Goal: Task Accomplishment & Management: Use online tool/utility

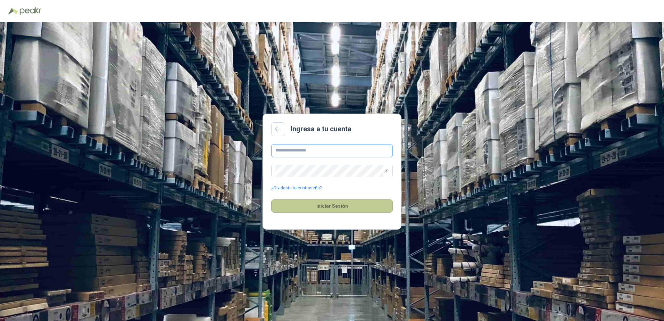
type input "**********"
click at [336, 206] on button "Iniciar Sesión" at bounding box center [331, 205] width 121 height 13
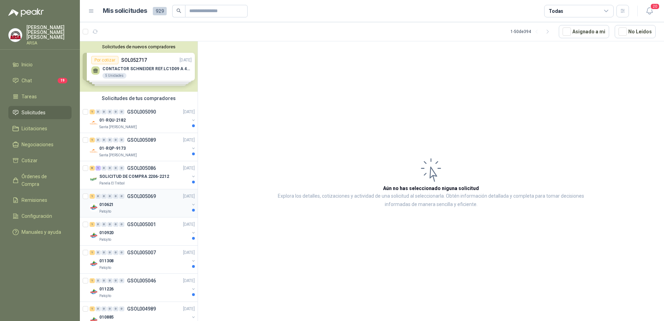
click at [121, 208] on div "010621" at bounding box center [144, 204] width 90 height 8
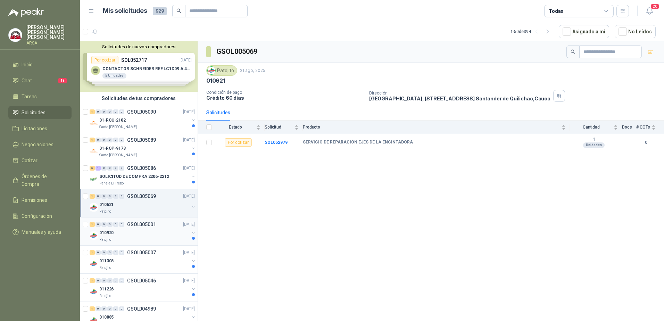
click at [137, 236] on div "010920" at bounding box center [144, 232] width 90 height 8
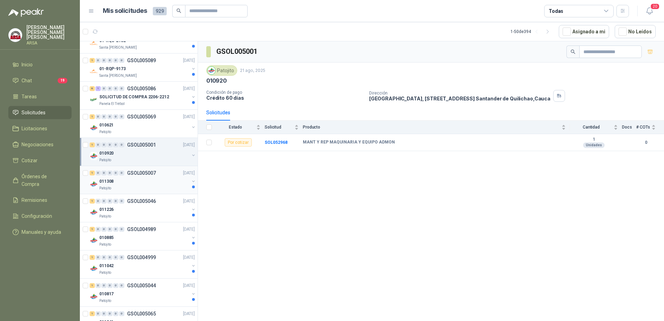
scroll to position [104, 0]
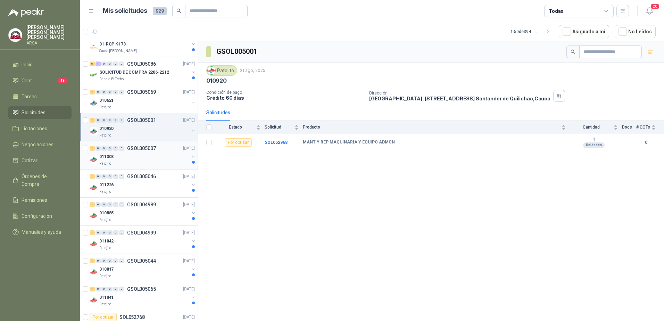
click at [151, 157] on div "011308" at bounding box center [144, 156] width 90 height 8
click at [145, 189] on div "Patojito" at bounding box center [144, 192] width 90 height 6
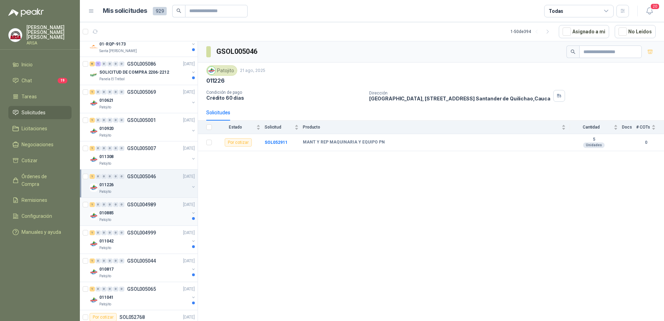
click at [140, 215] on div "010885" at bounding box center [144, 213] width 90 height 8
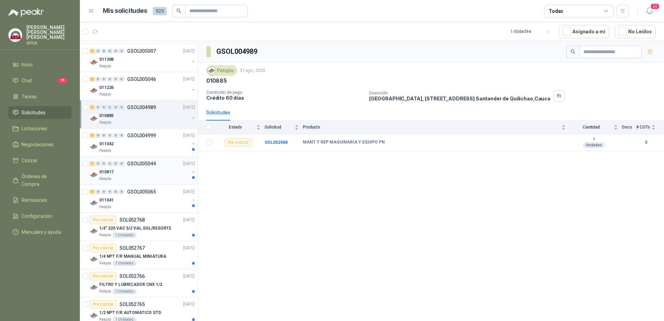
scroll to position [208, 0]
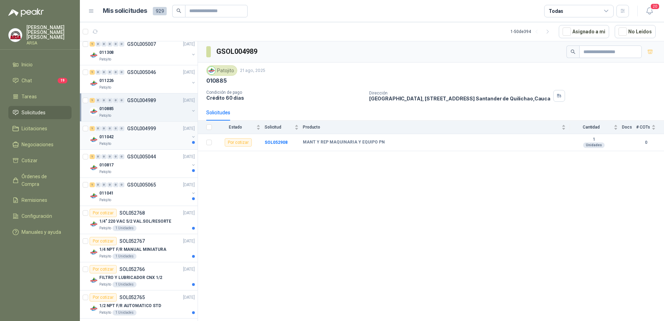
click at [140, 142] on div "Patojito" at bounding box center [144, 144] width 90 height 6
click at [141, 166] on div "010817" at bounding box center [144, 165] width 90 height 8
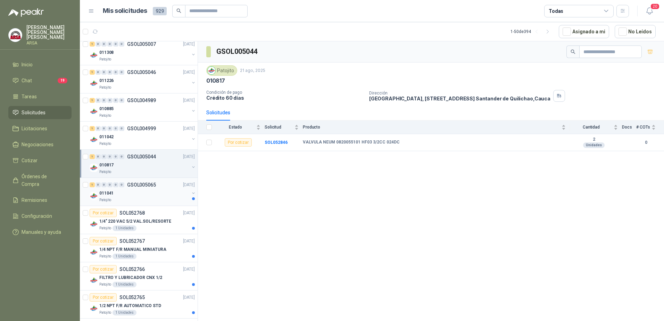
click at [136, 187] on div "1 0 0 0 0 0 GSOL005065 [DATE]" at bounding box center [143, 184] width 107 height 8
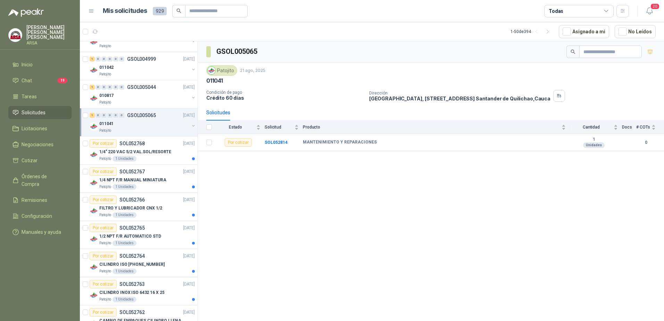
scroll to position [312, 0]
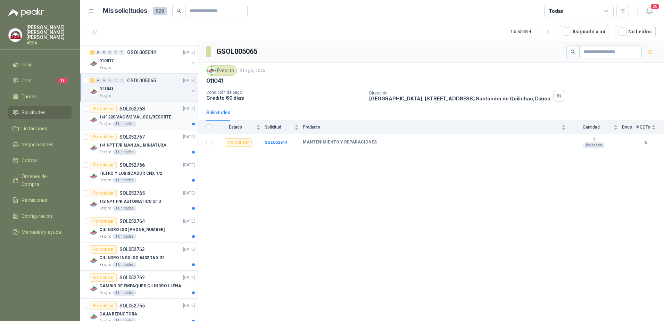
click at [147, 126] on div "Patojito 1 Unidades" at bounding box center [146, 124] width 95 height 6
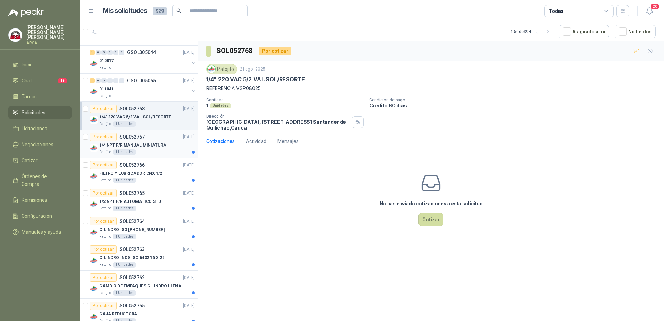
click at [165, 137] on div "Por cotizar SOL052767 [DATE]" at bounding box center [142, 137] width 105 height 8
click at [169, 173] on div "FILTRO Y LUBRICADOR CNX 1/2" at bounding box center [146, 173] width 95 height 8
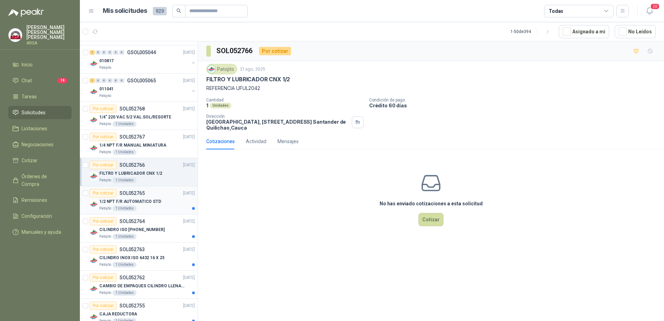
click at [163, 192] on div "Por cotizar SOL052765 [DATE]" at bounding box center [142, 193] width 105 height 8
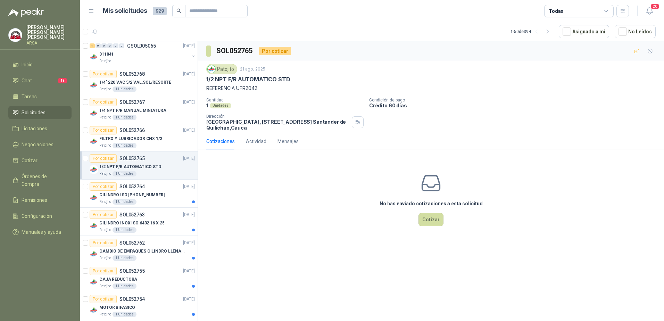
scroll to position [382, 0]
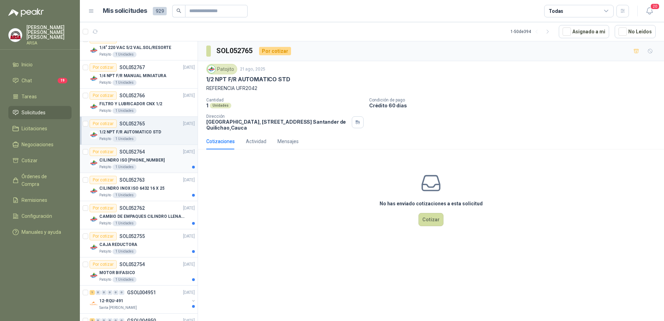
click at [161, 150] on div "Por cotizar SOL052764 [DATE]" at bounding box center [142, 151] width 105 height 8
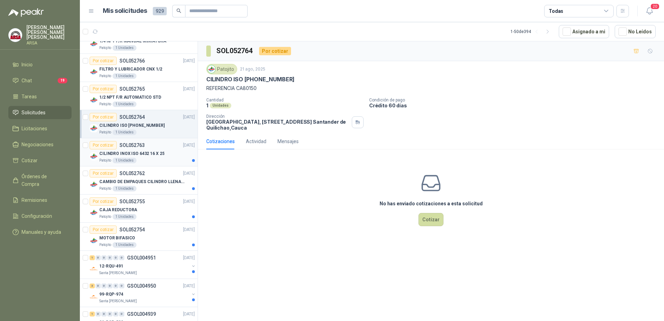
click at [161, 150] on p "CILINDRO INOX ISO 6432 16 X 25" at bounding box center [131, 153] width 65 height 7
click at [159, 172] on div "Por cotizar SOL052762 [DATE]" at bounding box center [142, 173] width 105 height 8
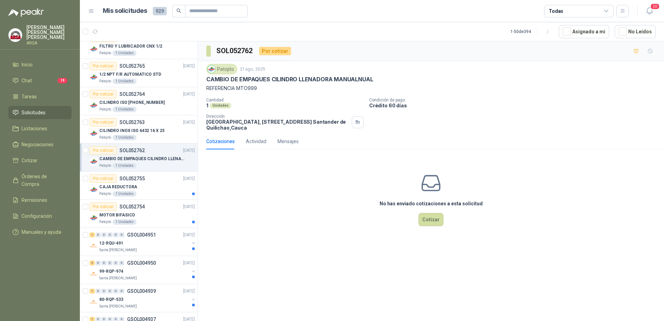
scroll to position [451, 0]
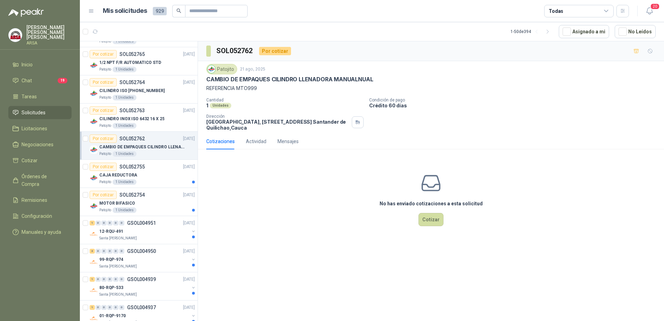
click at [159, 172] on div "CAJA REDUCTORA" at bounding box center [146, 175] width 95 height 8
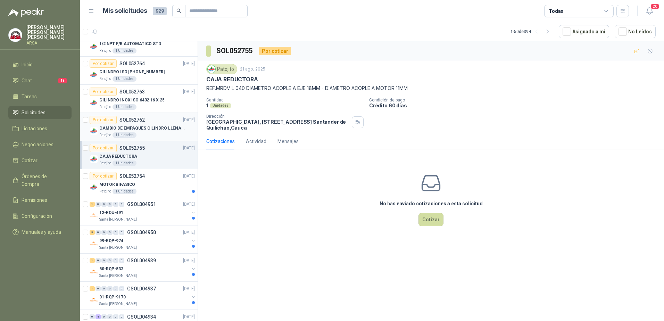
scroll to position [486, 0]
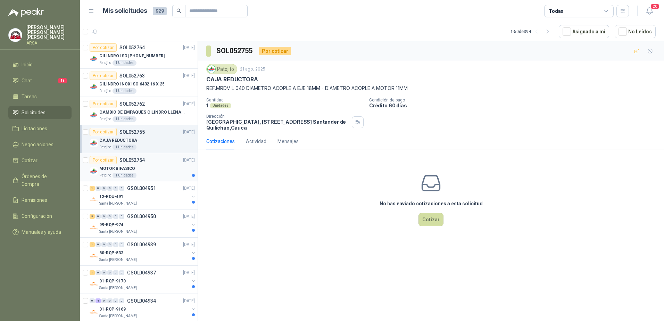
click at [155, 166] on div "MOTOR BIFASICO" at bounding box center [146, 168] width 95 height 8
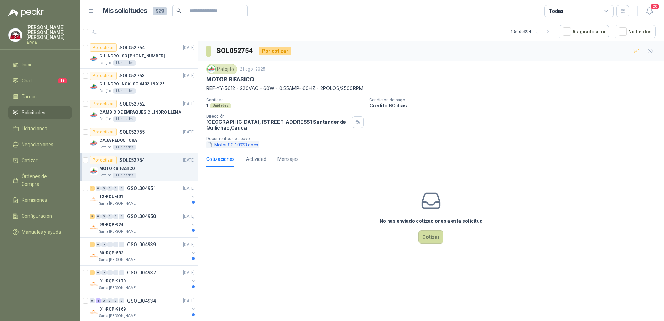
click at [228, 143] on button "Motor SC 10923.docx" at bounding box center [232, 144] width 53 height 7
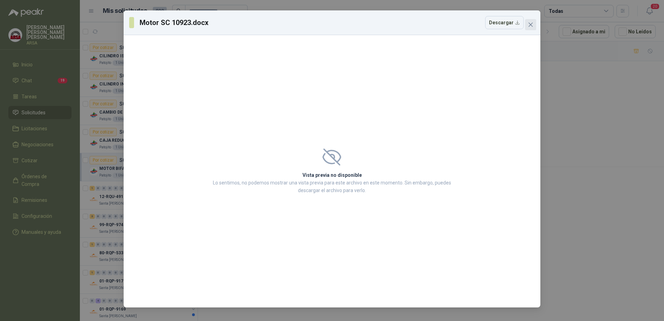
click at [532, 24] on icon "close" at bounding box center [531, 25] width 6 height 6
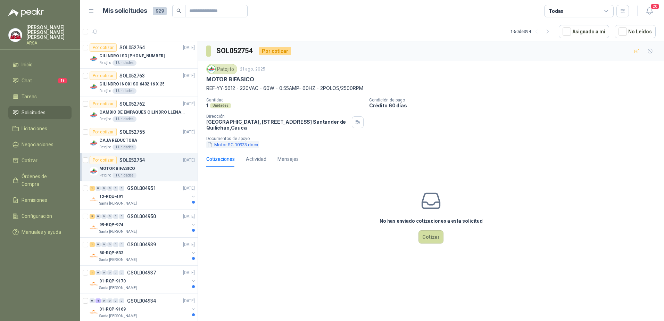
click at [230, 144] on button "Motor SC 10923.docx" at bounding box center [232, 144] width 53 height 7
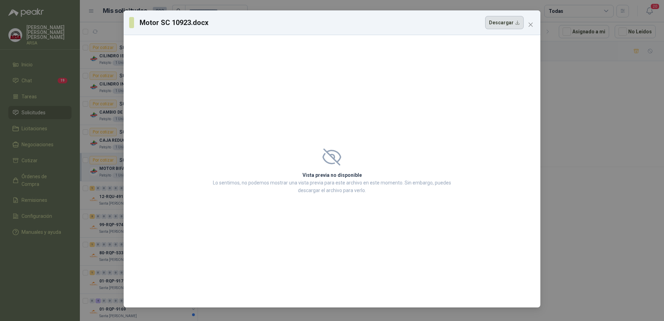
click at [513, 23] on button "Descargar" at bounding box center [504, 22] width 39 height 13
click at [532, 24] on icon "close" at bounding box center [531, 25] width 6 height 6
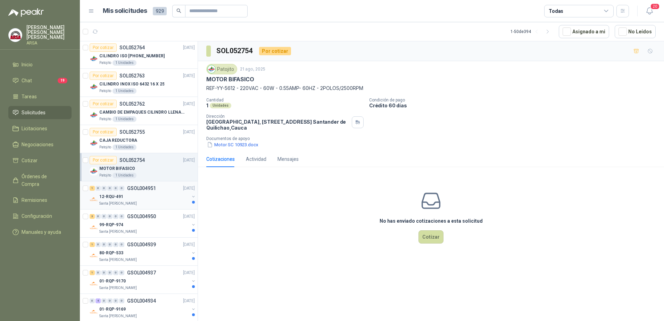
click at [145, 198] on div "12-RQU-491" at bounding box center [144, 196] width 90 height 8
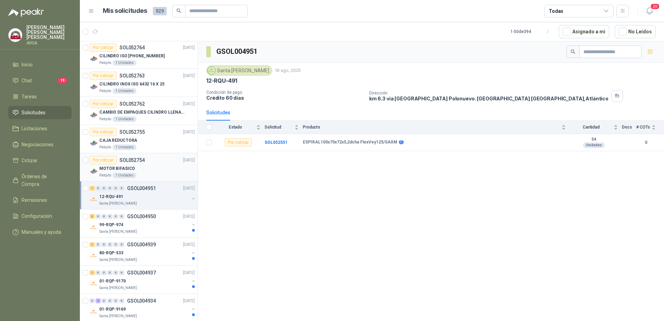
click at [152, 163] on div "Por cotizar SOL052754 [DATE]" at bounding box center [142, 160] width 105 height 8
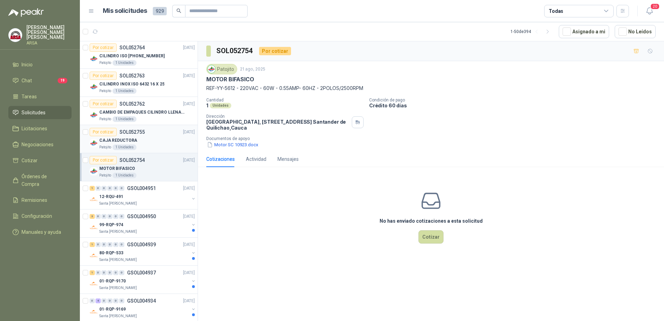
click at [149, 134] on div "Por cotizar SOL052755 [DATE]" at bounding box center [142, 132] width 105 height 8
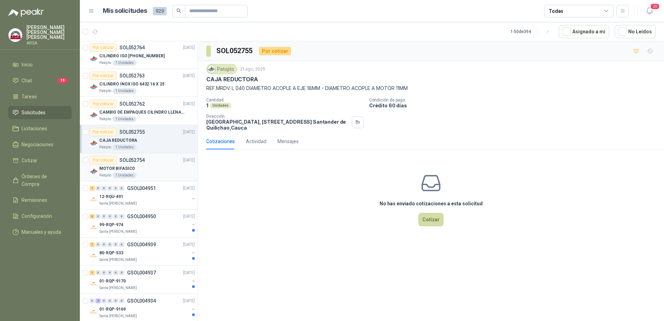
click at [153, 169] on div "MOTOR BIFASICO" at bounding box center [146, 168] width 95 height 8
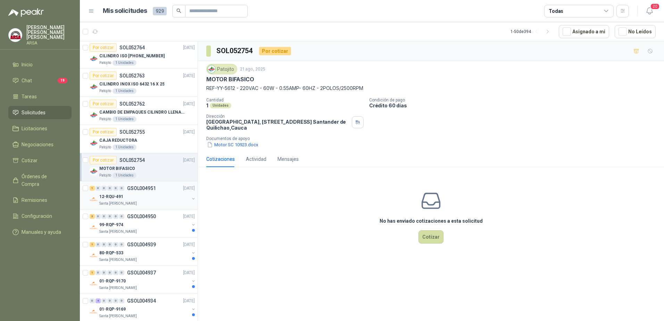
click at [137, 198] on div "12-RQU-491" at bounding box center [144, 196] width 90 height 8
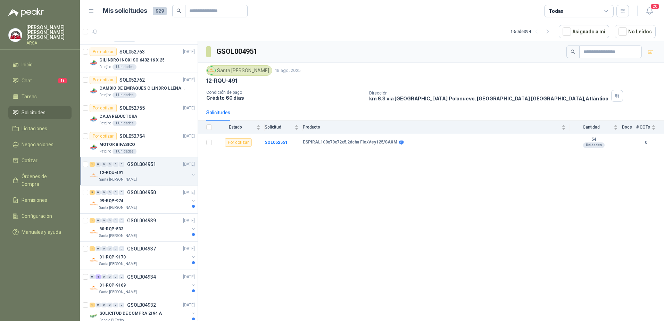
scroll to position [555, 0]
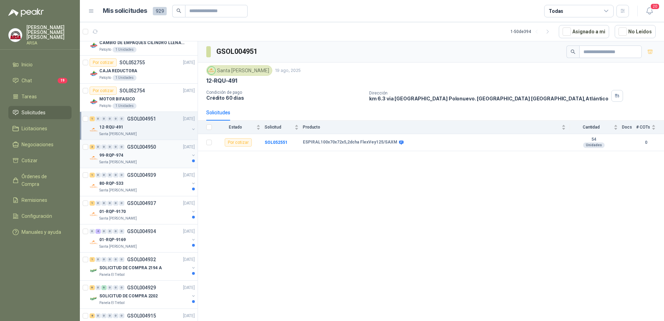
click at [146, 157] on div "99-RQP-974" at bounding box center [144, 155] width 90 height 8
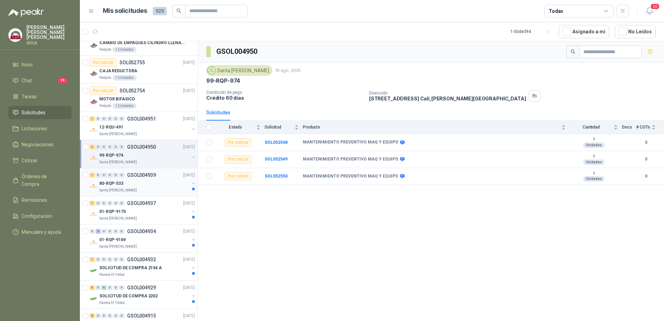
click at [150, 180] on div "80-RQP-533" at bounding box center [144, 183] width 90 height 8
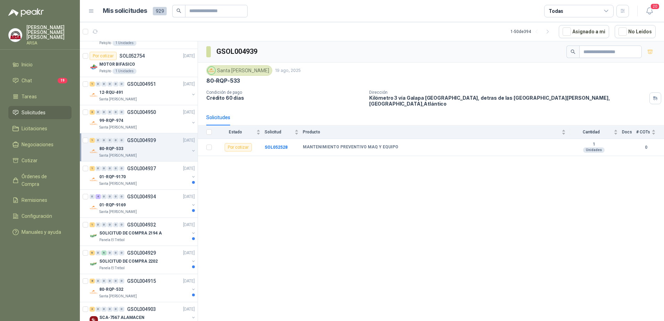
scroll to position [625, 0]
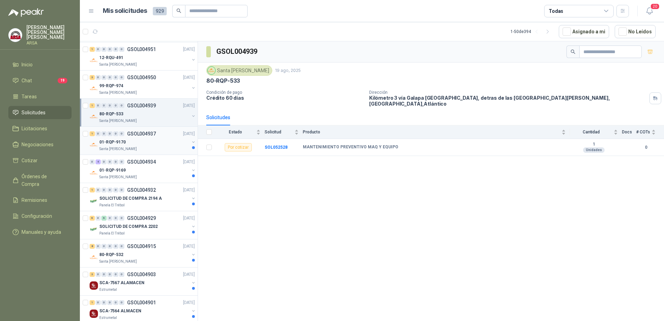
click at [147, 144] on div "01-RQP-9170" at bounding box center [144, 142] width 90 height 8
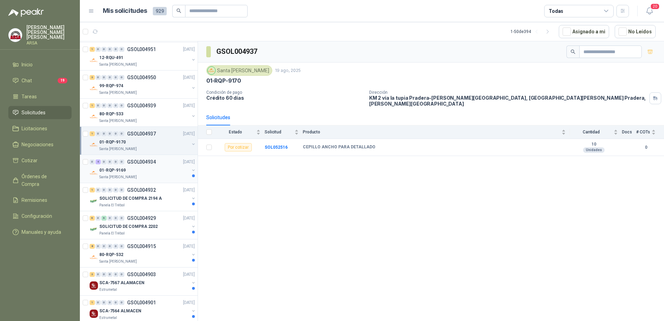
click at [149, 175] on div "Santa [PERSON_NAME]" at bounding box center [144, 177] width 90 height 6
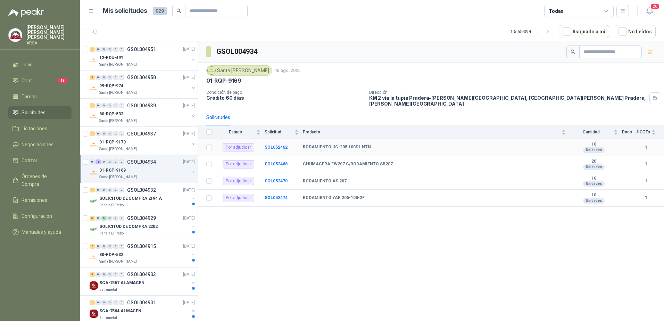
click at [261, 143] on td "Por adjudicar" at bounding box center [240, 147] width 49 height 17
click at [281, 145] on b "SOL052462" at bounding box center [275, 147] width 23 height 5
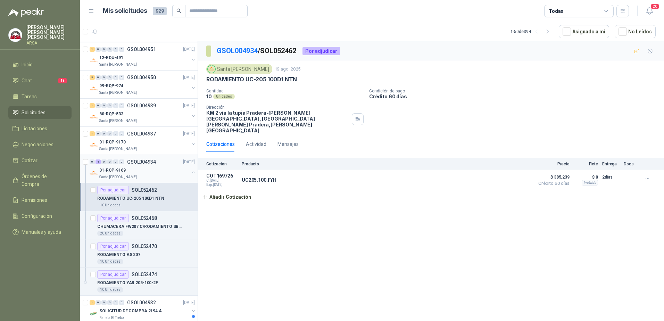
click at [165, 159] on div "0 4 0 0 0 0 GSOL004934 [DATE]" at bounding box center [143, 162] width 107 height 8
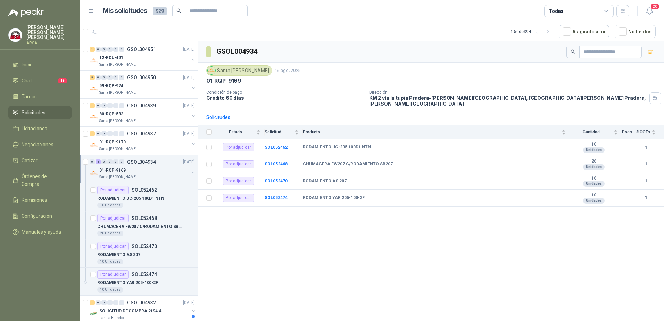
click at [191, 171] on button "button" at bounding box center [194, 172] width 6 height 6
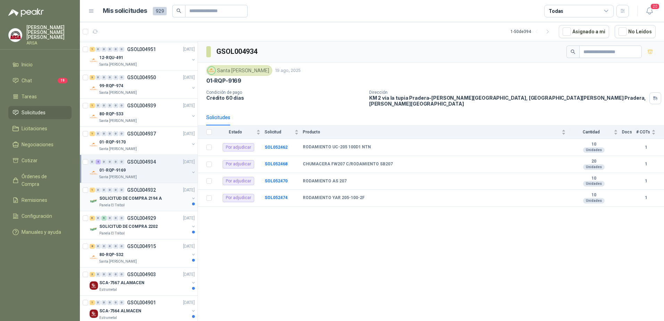
click at [163, 196] on div "SOLICITUD DE COMPRA 2194 A" at bounding box center [144, 198] width 90 height 8
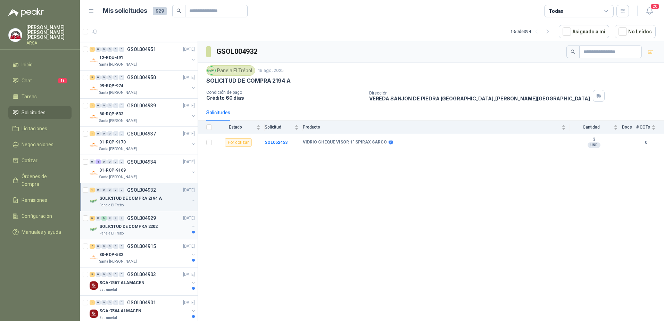
click at [159, 223] on div "SOLICITUD DE COMPRA 2202" at bounding box center [144, 226] width 90 height 8
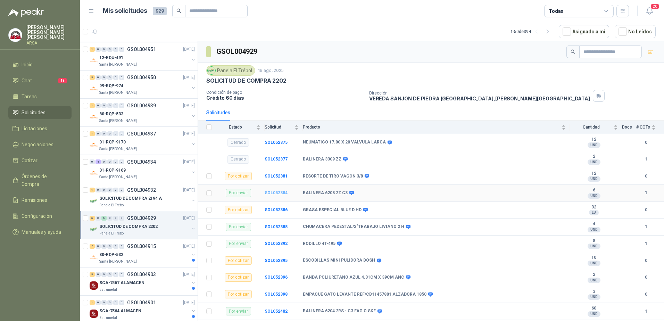
click at [269, 192] on b "SOL052384" at bounding box center [275, 192] width 23 height 5
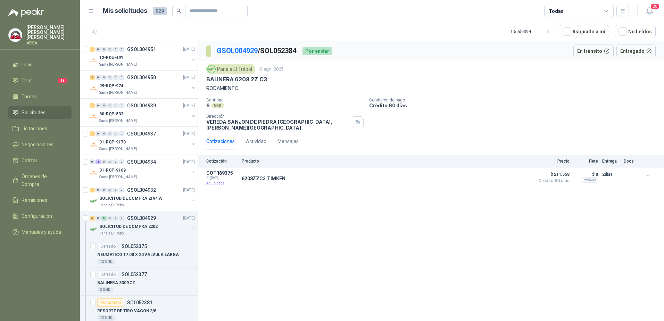
click at [329, 53] on div "Por enviar" at bounding box center [316, 51] width 29 height 8
click at [163, 217] on div "6 0 6 0 0 0 GSOL004929 [DATE]" at bounding box center [143, 218] width 107 height 8
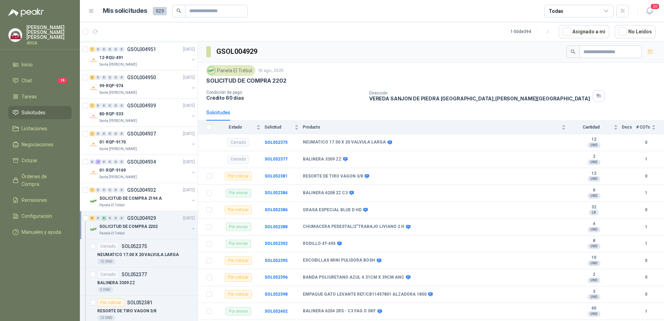
click at [191, 227] on button "button" at bounding box center [194, 229] width 6 height 6
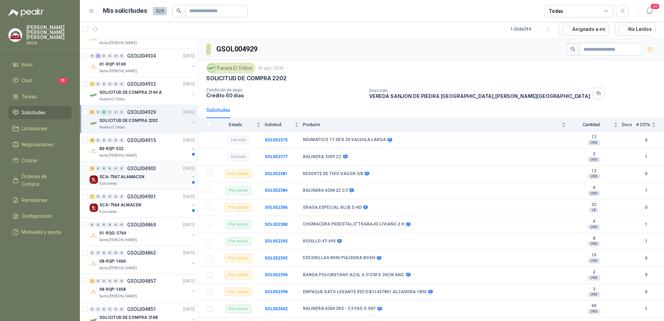
scroll to position [729, 0]
click at [148, 152] on div "Santa [PERSON_NAME]" at bounding box center [144, 155] width 90 height 6
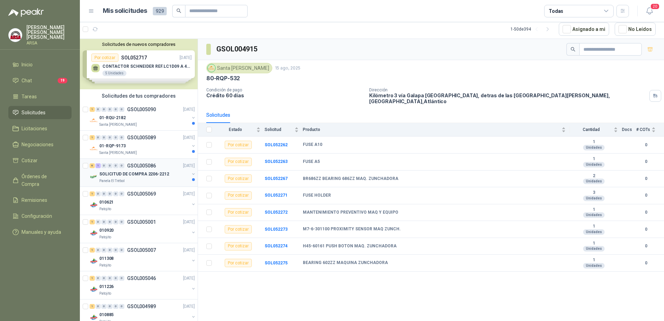
click at [155, 178] on div "SOLICITUD DE COMPRA 2206-2212" at bounding box center [144, 174] width 90 height 8
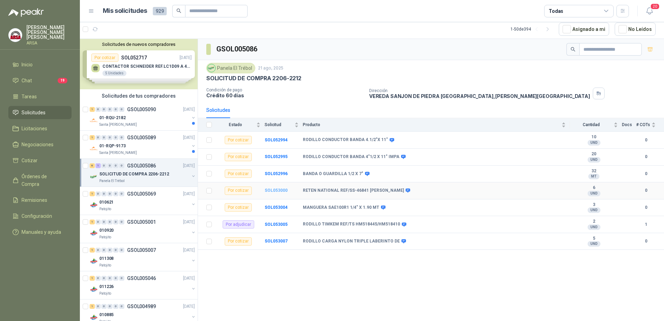
click at [270, 190] on b "SOL053000" at bounding box center [275, 190] width 23 height 5
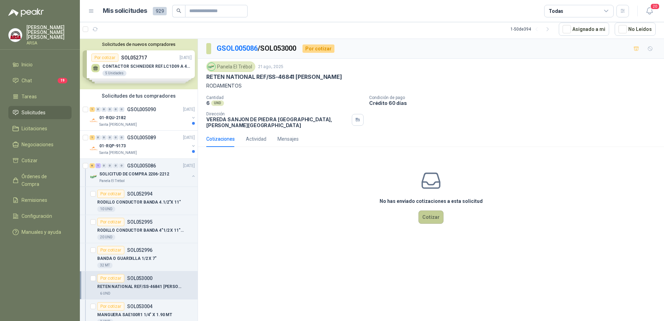
click at [438, 215] on button "Cotizar" at bounding box center [430, 216] width 25 height 13
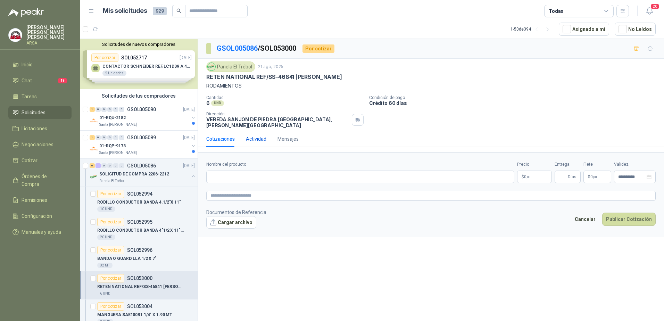
click at [249, 135] on div "Actividad" at bounding box center [256, 139] width 20 height 8
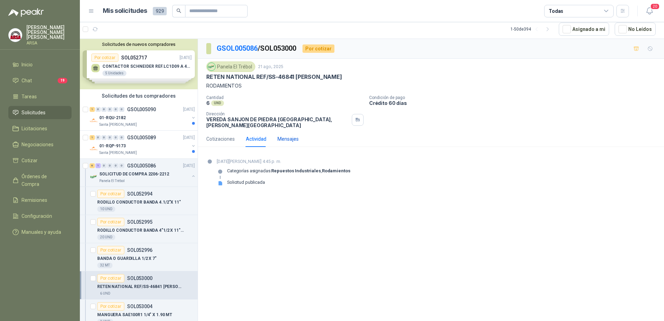
click at [283, 135] on div "Mensajes" at bounding box center [287, 139] width 21 height 8
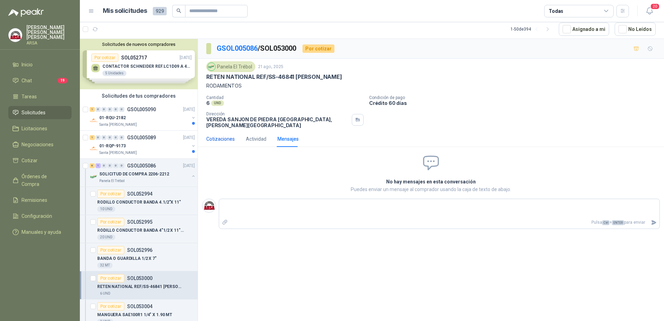
click at [219, 135] on div "Cotizaciones" at bounding box center [220, 139] width 28 height 8
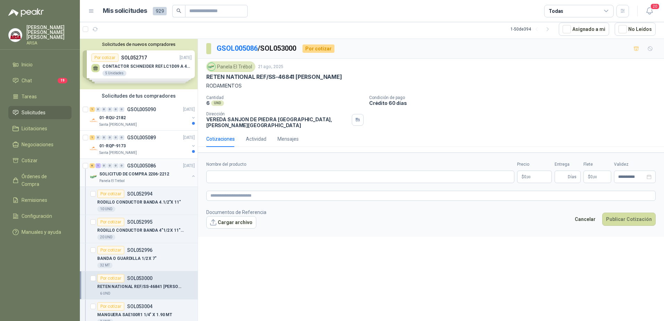
click at [191, 175] on button "button" at bounding box center [194, 176] width 6 height 6
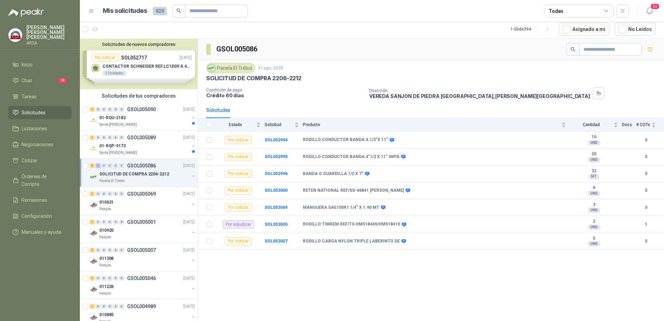
click at [191, 175] on button "button" at bounding box center [194, 176] width 6 height 6
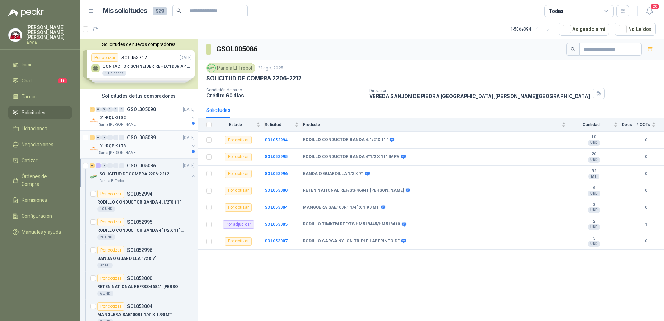
click at [138, 142] on div "01-RQP-9173" at bounding box center [144, 146] width 90 height 8
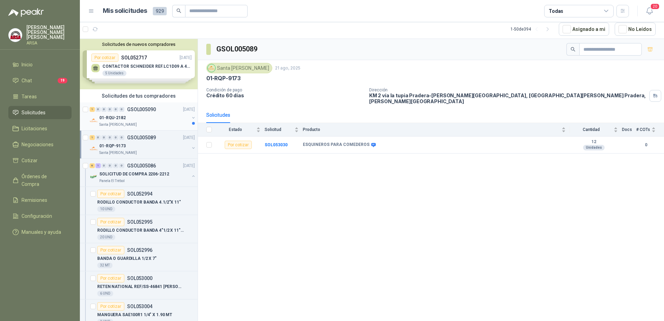
click at [156, 124] on div "Santa [PERSON_NAME]" at bounding box center [144, 125] width 90 height 6
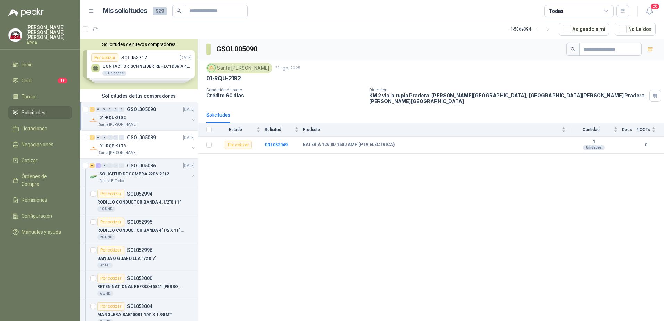
click at [29, 33] on p "[PERSON_NAME]" at bounding box center [48, 32] width 45 height 15
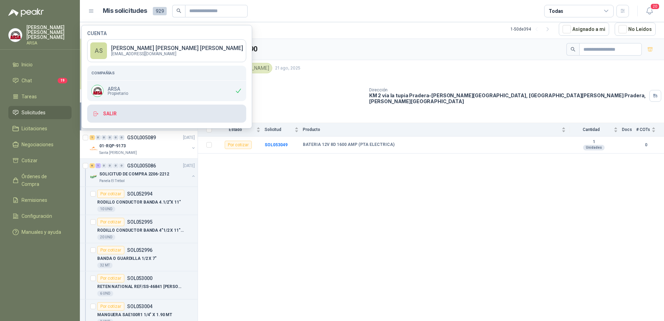
click at [145, 108] on button "Salir" at bounding box center [166, 113] width 159 height 18
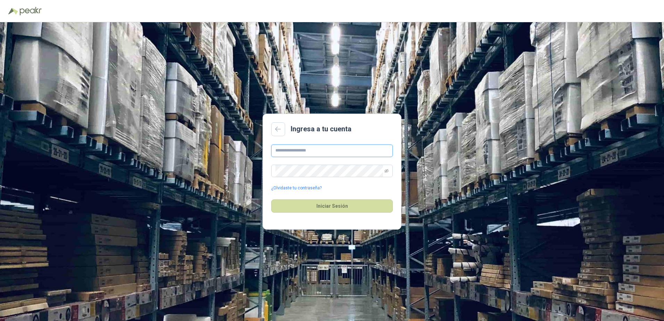
type input "**********"
